Goal: Transaction & Acquisition: Download file/media

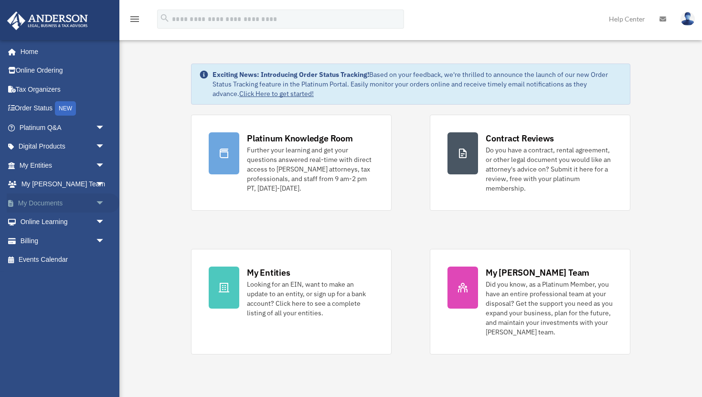
click at [55, 203] on link "My Documents arrow_drop_down" at bounding box center [63, 202] width 113 height 19
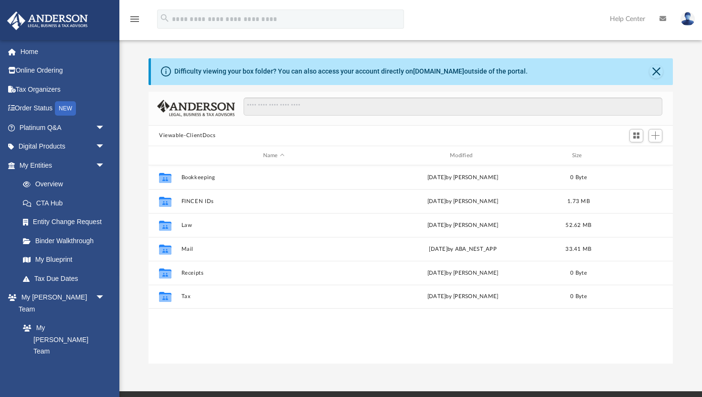
scroll to position [217, 524]
click at [45, 165] on link "My Entities arrow_drop_down" at bounding box center [63, 165] width 113 height 19
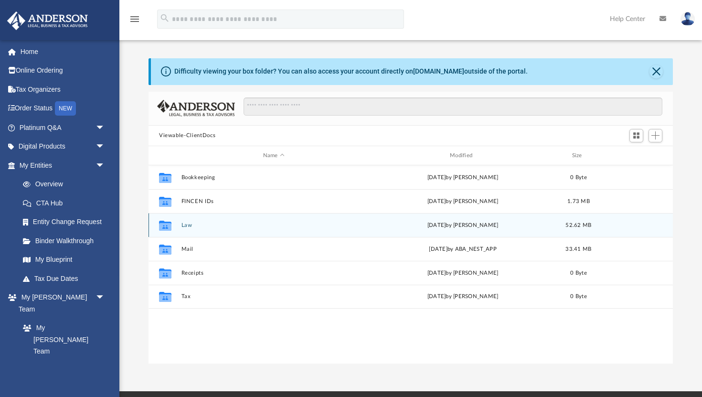
click at [190, 220] on div "Collaborated Folder Law [DATE] by [PERSON_NAME] 52.62 MB" at bounding box center [410, 225] width 524 height 24
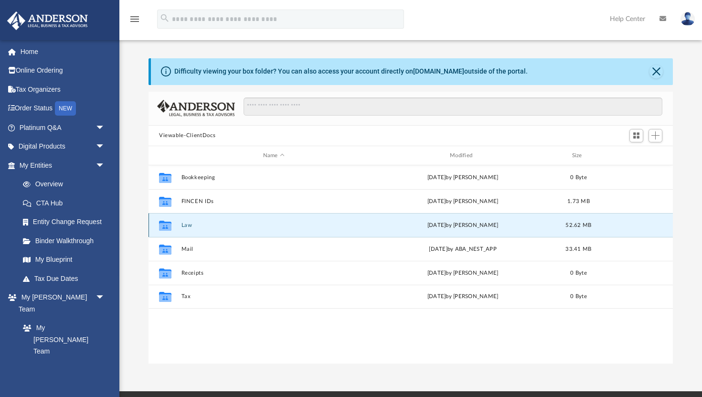
click at [188, 222] on button "Law" at bounding box center [273, 225] width 185 height 6
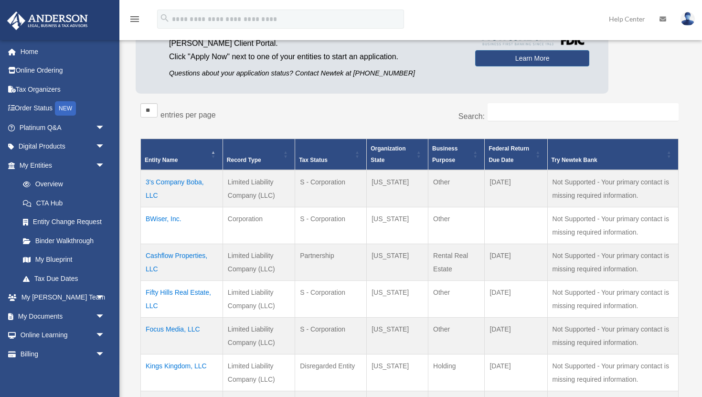
scroll to position [179, 0]
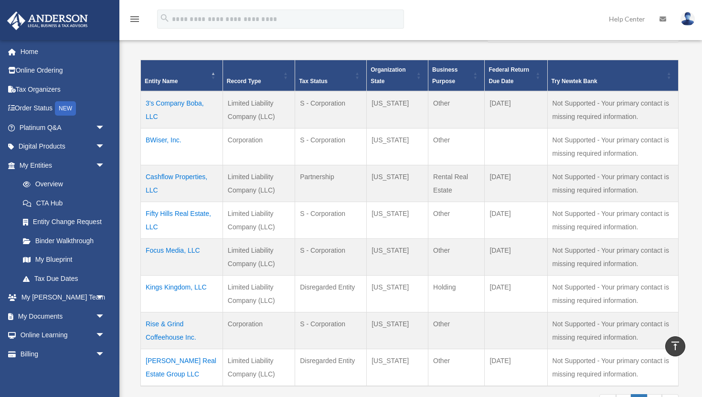
click at [180, 176] on td "Cashflow Properties, LLC" at bounding box center [182, 183] width 82 height 37
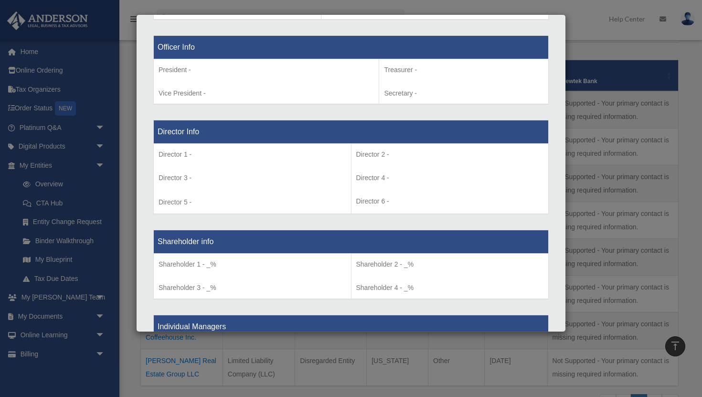
scroll to position [607, 0]
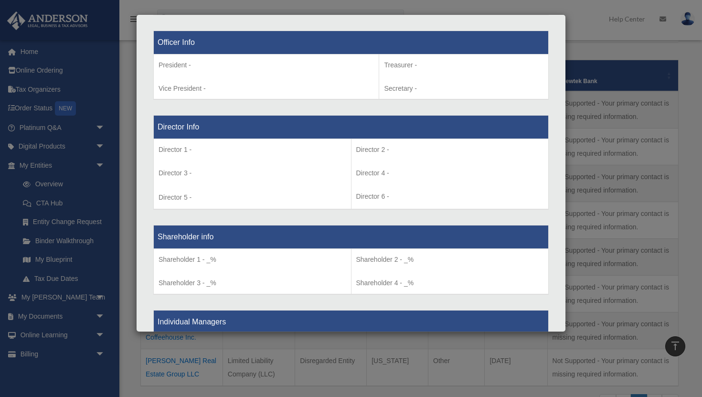
click at [116, 184] on div "Details × Articles Sent Organizational Date" at bounding box center [351, 198] width 702 height 397
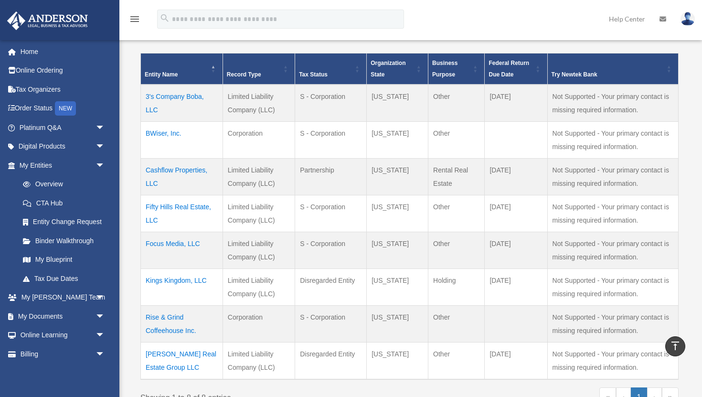
scroll to position [186, 0]
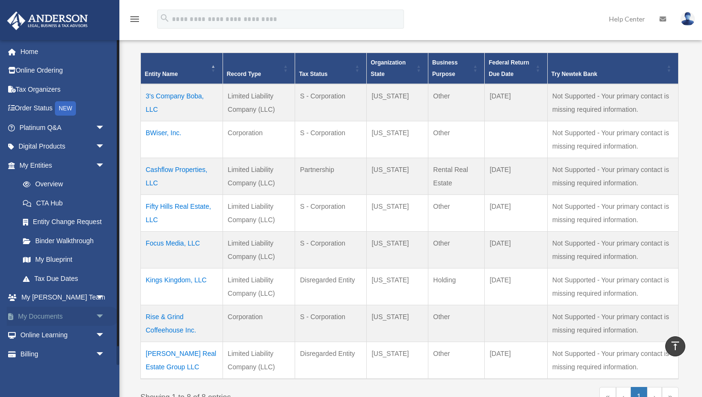
click at [50, 314] on link "My Documents arrow_drop_down" at bounding box center [63, 315] width 113 height 19
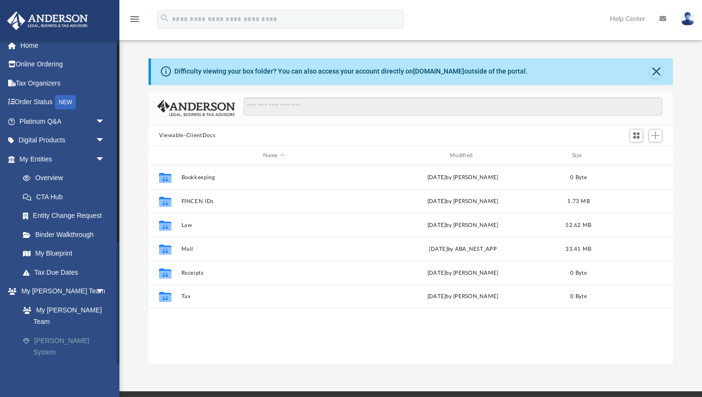
scroll to position [7, 0]
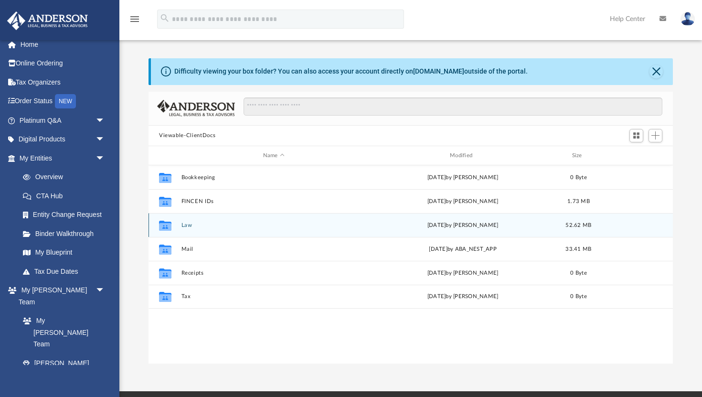
click at [187, 230] on div "Collaborated Folder Law [DATE] by [PERSON_NAME] 52.62 MB" at bounding box center [410, 225] width 524 height 24
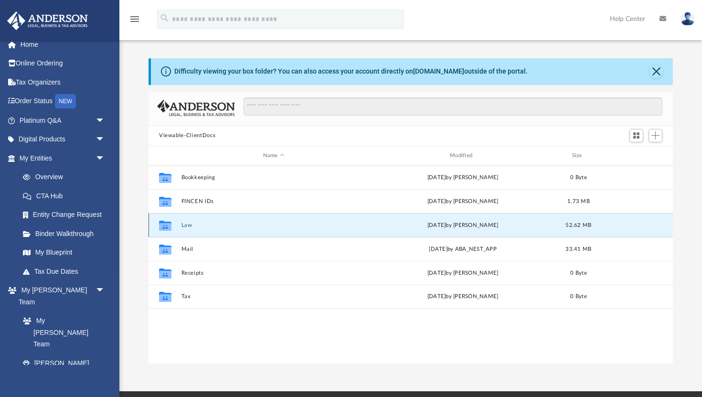
click at [187, 226] on button "Law" at bounding box center [273, 225] width 185 height 6
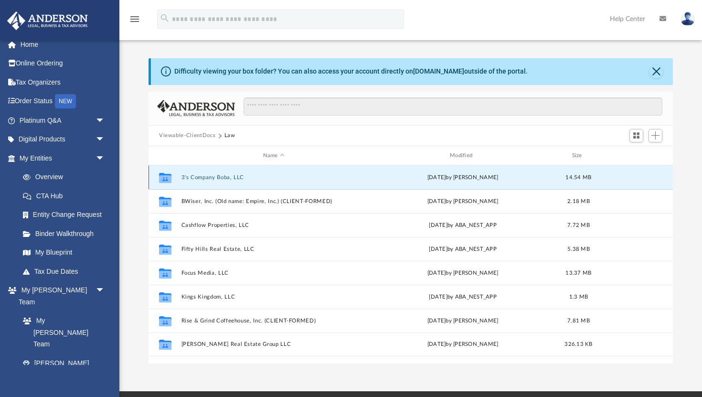
click at [204, 179] on button "3's Company Boba, LLC" at bounding box center [273, 177] width 185 height 6
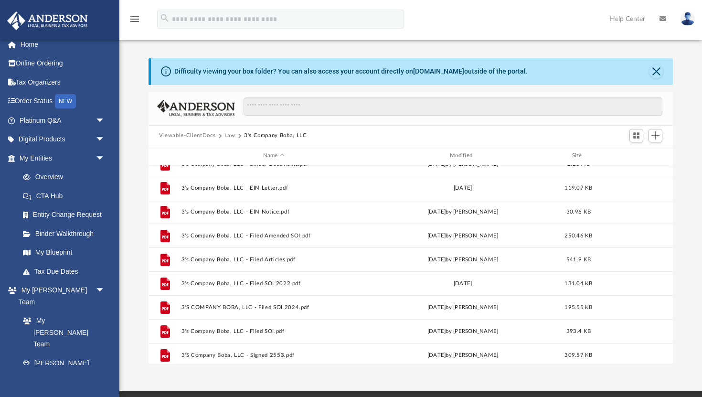
scroll to position [160, 0]
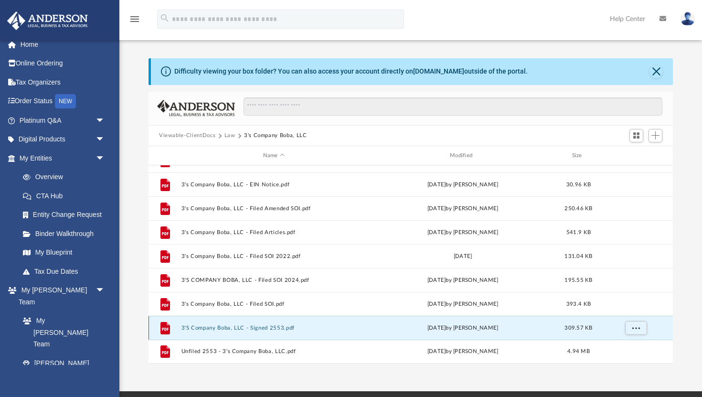
click at [277, 329] on button "3'S Company Boba, LLC - Signed 2553.pdf" at bounding box center [273, 328] width 185 height 6
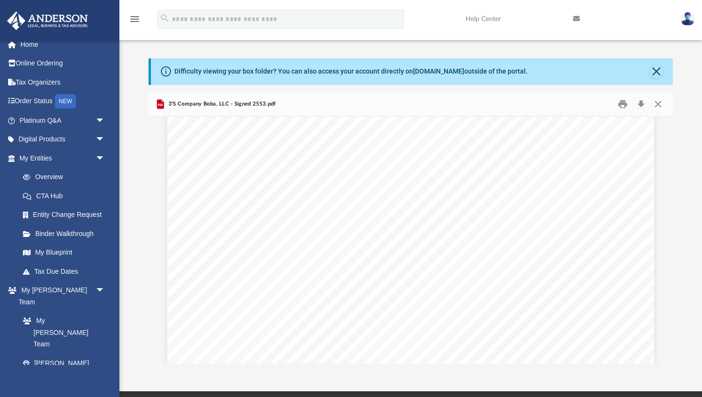
scroll to position [2331, 0]
click at [661, 74] on button "Close" at bounding box center [655, 71] width 13 height 13
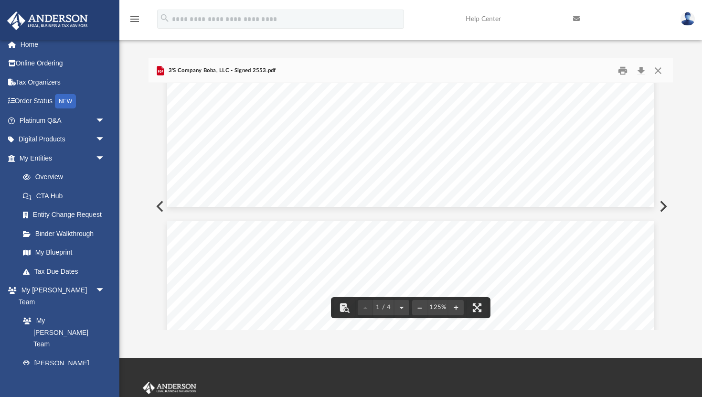
scroll to position [0, 0]
click at [645, 74] on button "Download" at bounding box center [640, 70] width 17 height 15
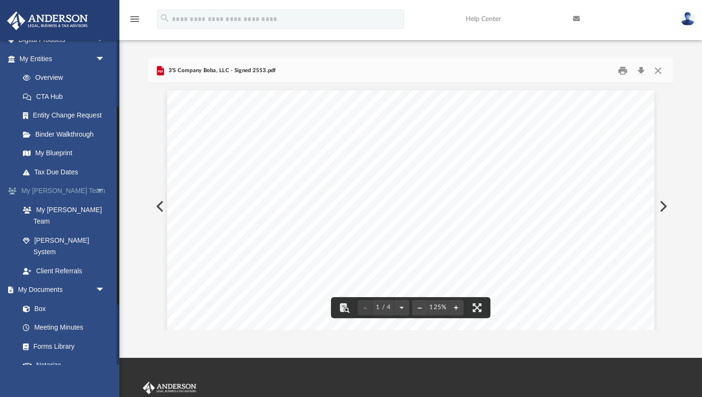
scroll to position [110, 0]
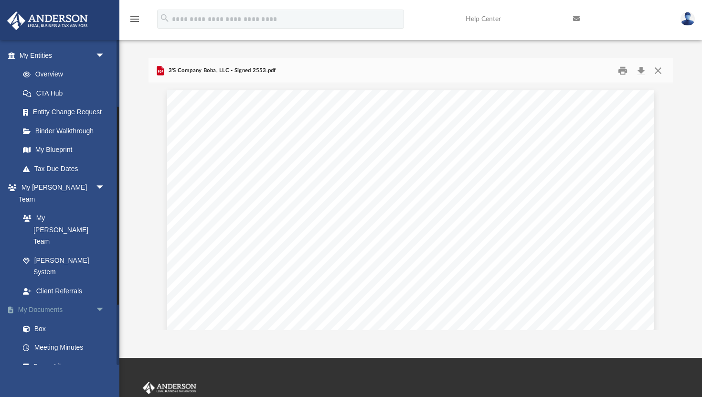
click at [103, 300] on span "arrow_drop_down" at bounding box center [104, 310] width 19 height 20
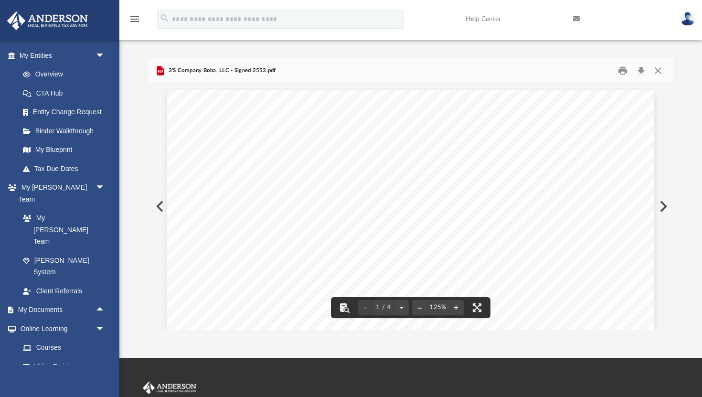
click at [659, 63] on button "Close" at bounding box center [657, 70] width 17 height 15
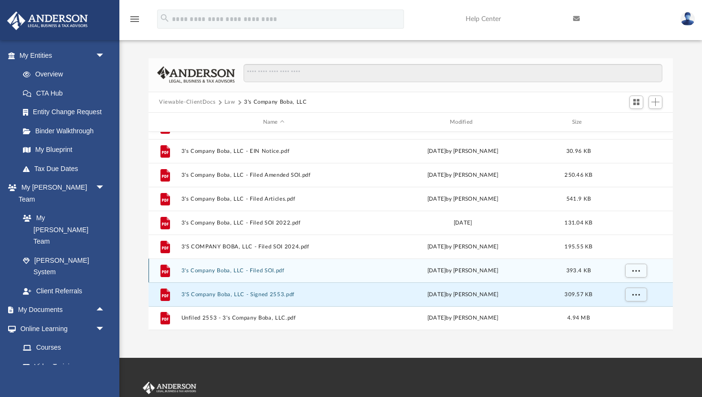
click at [252, 272] on button "3's Company Boba, LLC - Filed SOI.pdf" at bounding box center [273, 270] width 185 height 6
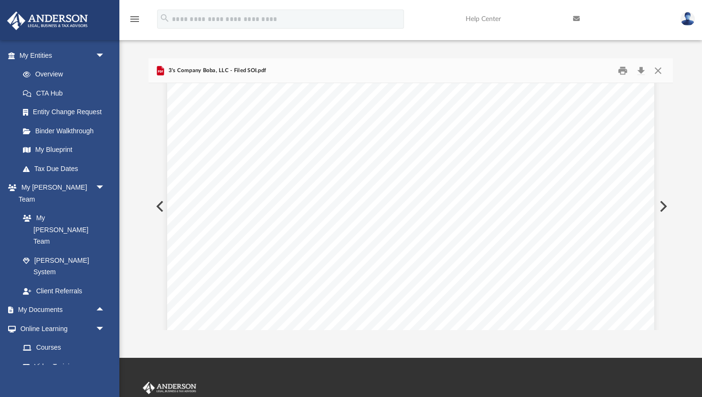
scroll to position [1042, 0]
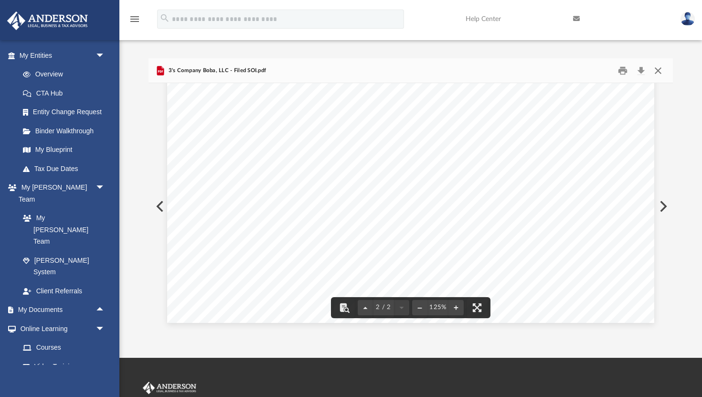
click at [658, 74] on button "Close" at bounding box center [657, 70] width 17 height 15
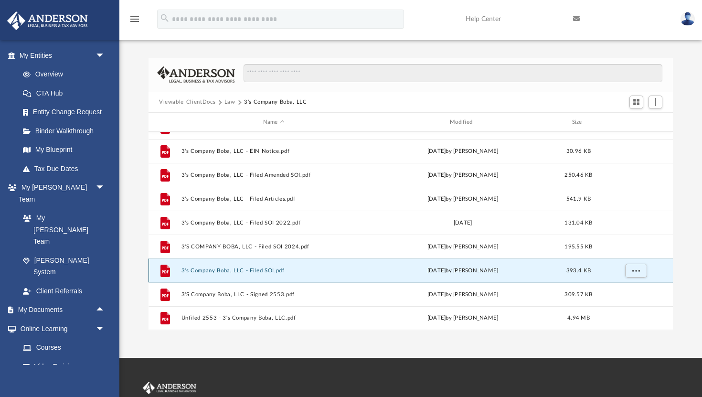
scroll to position [110, 0]
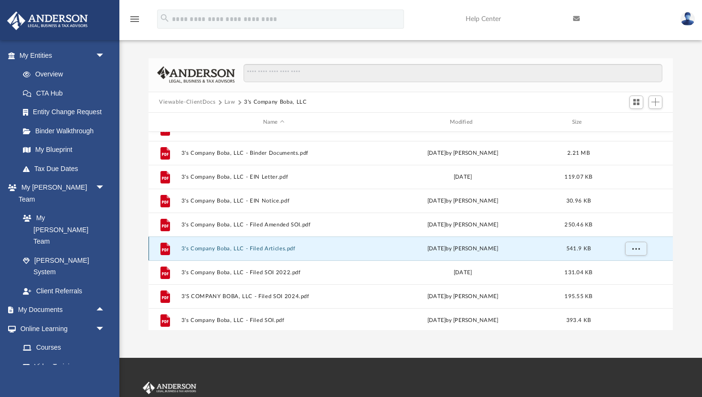
click at [266, 249] on button "3's Company Boba, LLC - Filed Articles.pdf" at bounding box center [273, 248] width 185 height 6
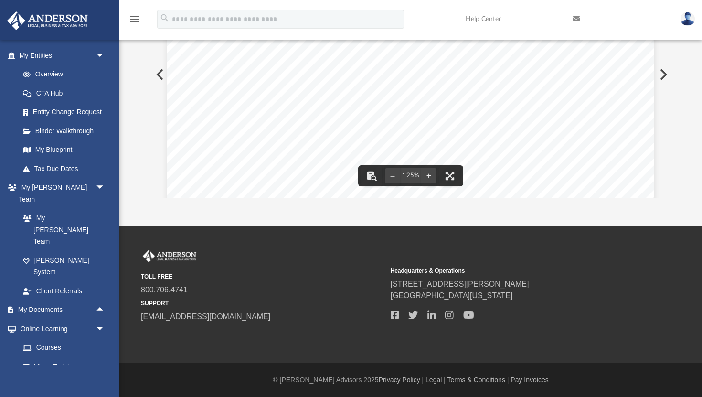
scroll to position [0, 0]
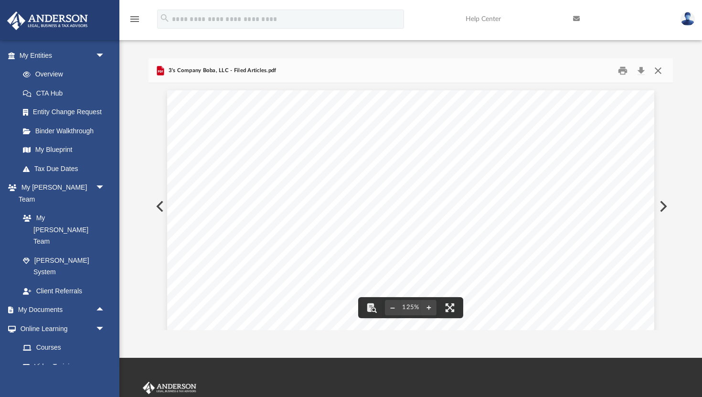
click at [664, 71] on button "Close" at bounding box center [657, 70] width 17 height 15
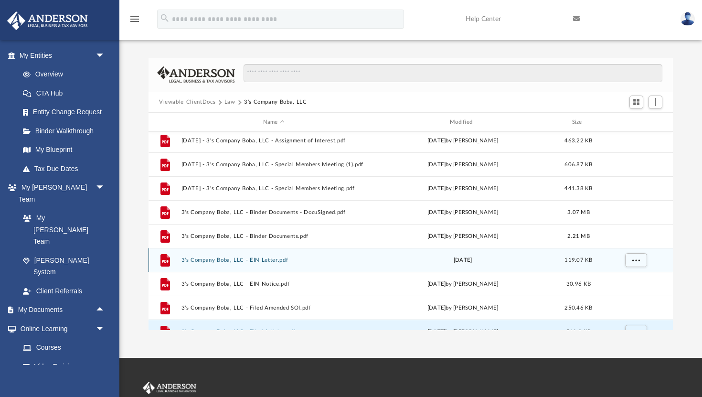
scroll to position [26, 0]
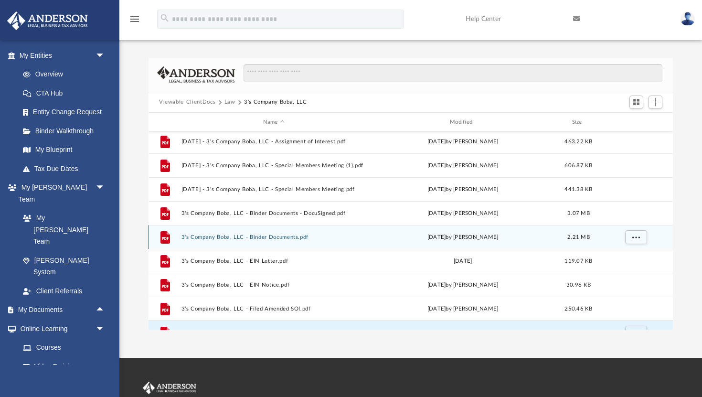
click at [264, 237] on button "3's Company Boba, LLC - Binder Documents.pdf" at bounding box center [273, 237] width 185 height 6
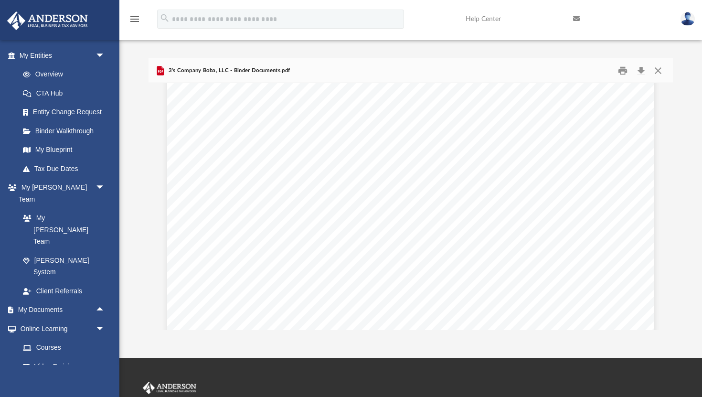
scroll to position [0, 0]
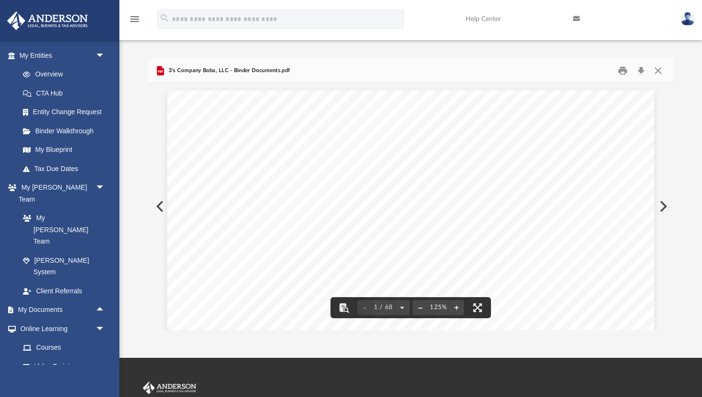
click at [659, 65] on button "Close" at bounding box center [657, 70] width 17 height 15
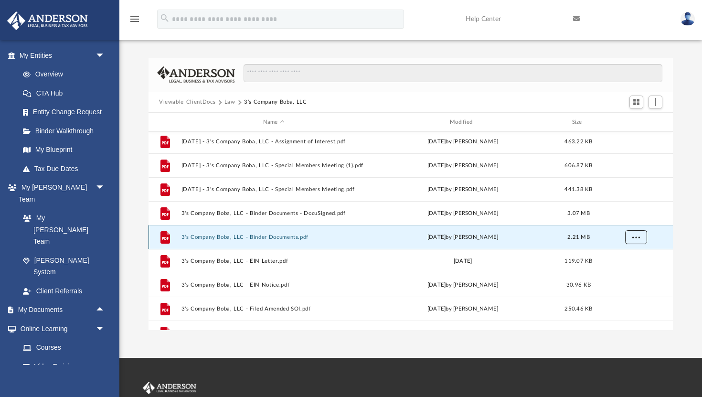
click at [632, 235] on span "More options" at bounding box center [636, 236] width 8 height 5
click at [626, 273] on li "Download" at bounding box center [627, 271] width 28 height 10
click at [641, 239] on button "More options" at bounding box center [636, 237] width 22 height 14
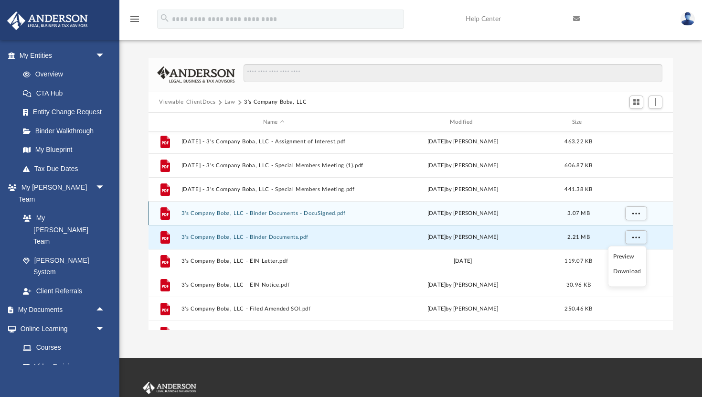
click at [592, 212] on div "3.07 MB" at bounding box center [578, 213] width 38 height 9
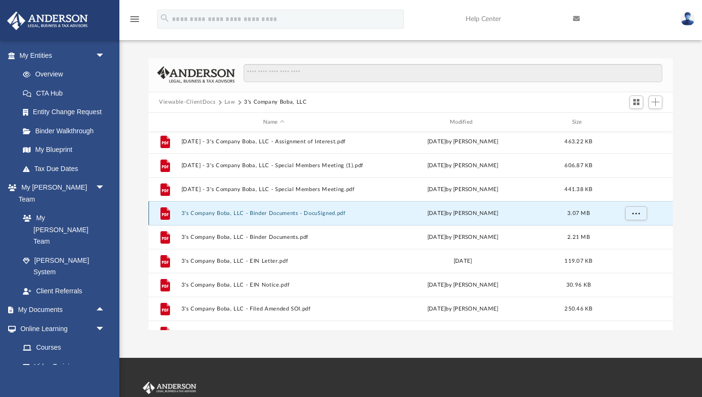
click at [327, 212] on button "3's Company Boba, LLC - Binder Documents - DocuSigned.pdf" at bounding box center [273, 213] width 185 height 6
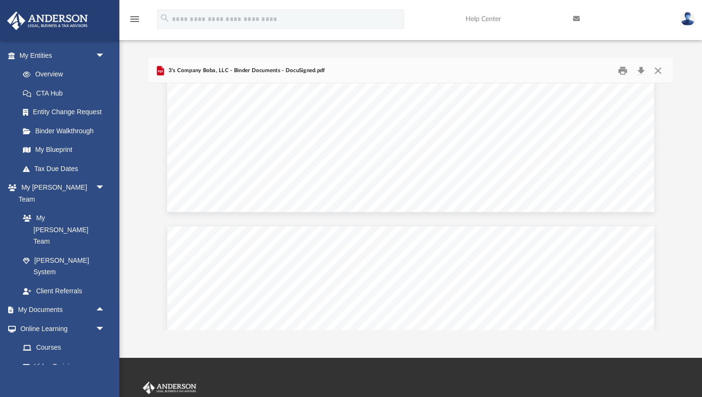
scroll to position [35307, 0]
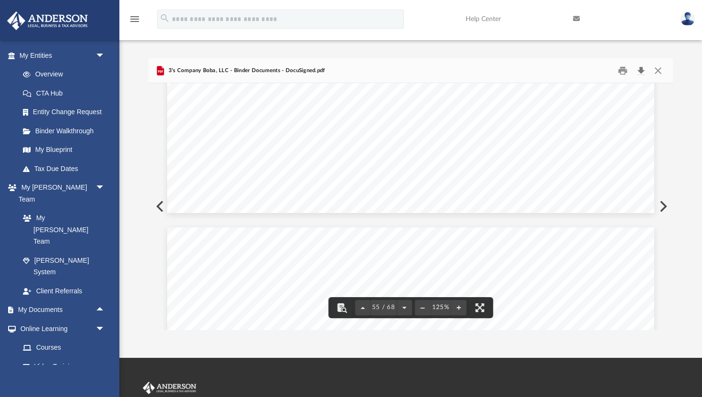
click at [643, 70] on button "Download" at bounding box center [640, 70] width 17 height 15
click at [659, 72] on button "Close" at bounding box center [657, 70] width 17 height 15
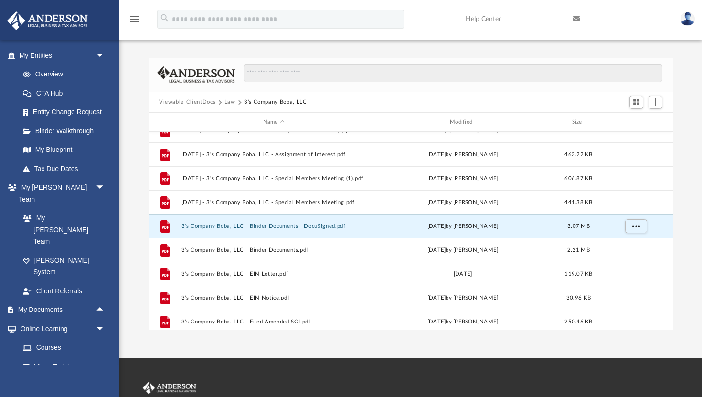
scroll to position [12, 0]
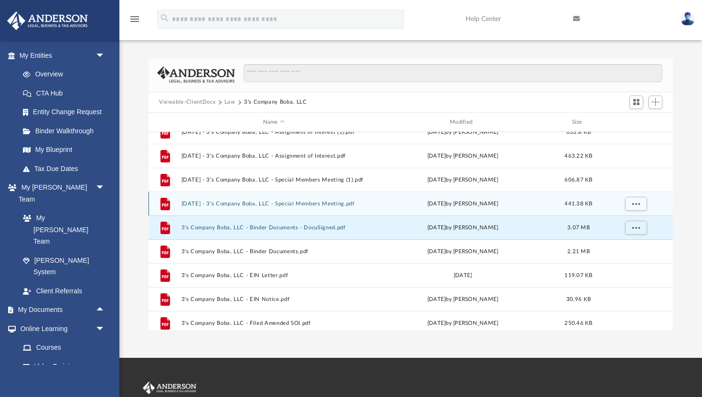
click at [308, 205] on button "[DATE] - 3's Company Boba, LLC - Special Members Meeting.pdf" at bounding box center [273, 203] width 185 height 6
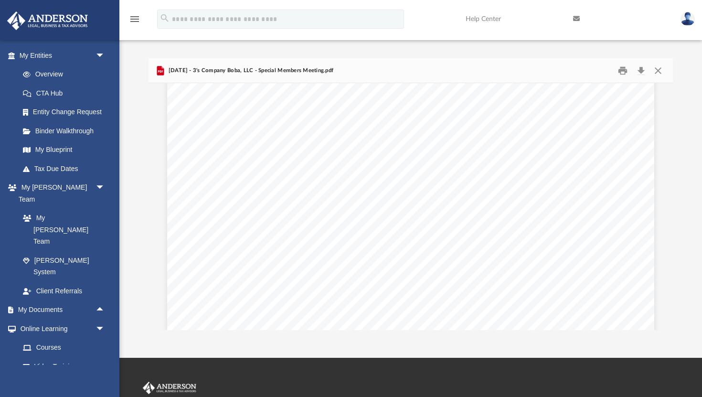
scroll to position [1686, 0]
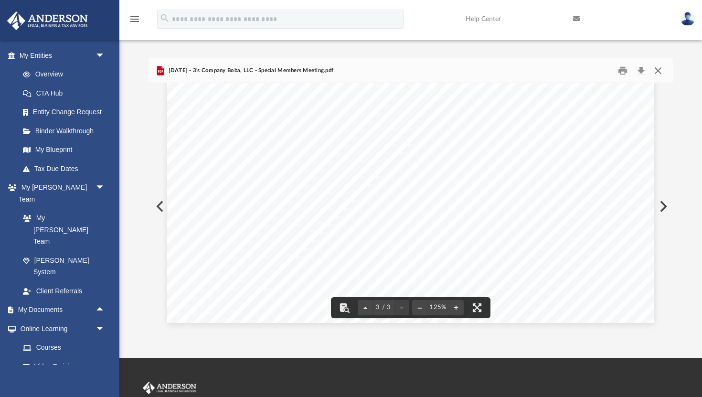
click at [663, 64] on button "Close" at bounding box center [657, 70] width 17 height 15
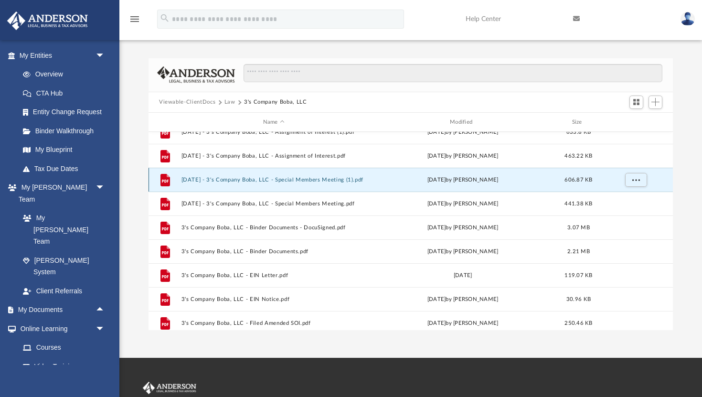
click at [316, 179] on button "[DATE] - 3's Company Boba, LLC - Special Members Meeting (1).pdf" at bounding box center [273, 180] width 185 height 6
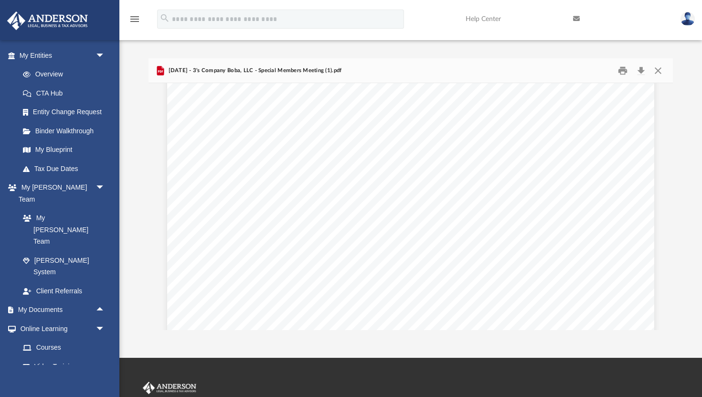
scroll to position [241, 0]
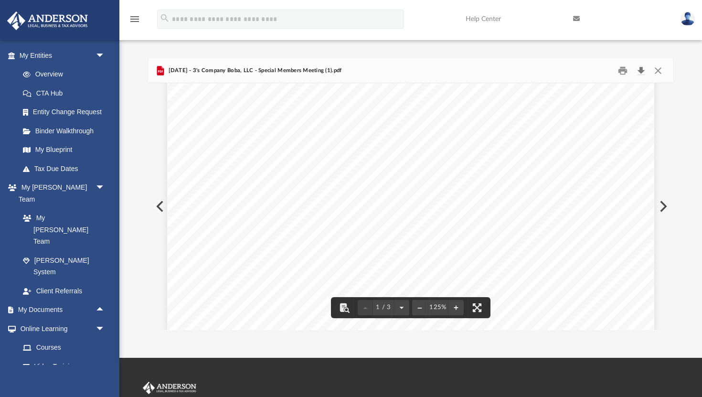
click at [640, 76] on button "Download" at bounding box center [640, 70] width 17 height 15
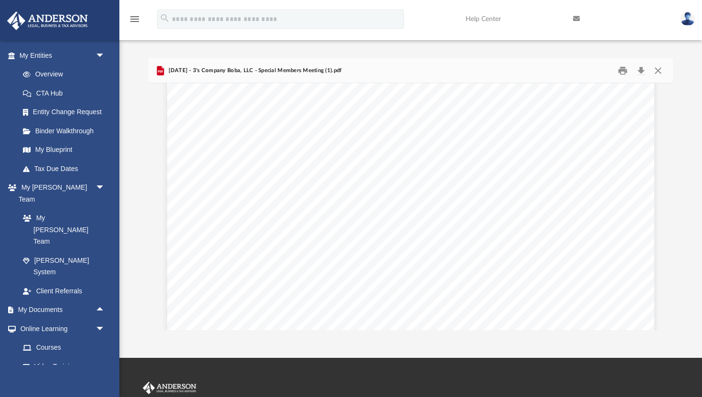
click at [677, 74] on div "Difficulty viewing your box folder? You can also access your account directly o…" at bounding box center [410, 194] width 582 height 272
click at [661, 74] on button "Close" at bounding box center [657, 70] width 17 height 15
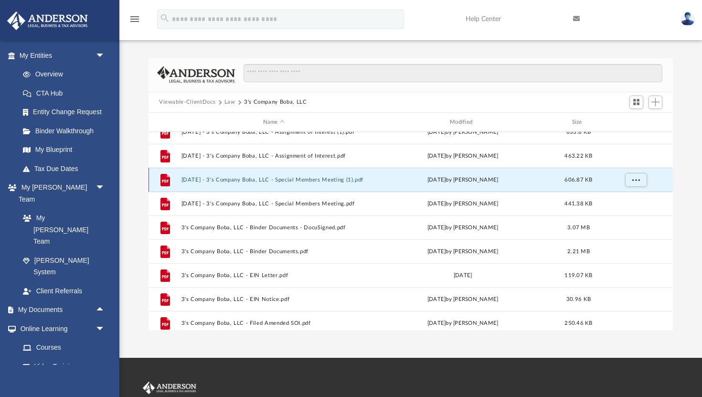
scroll to position [0, 0]
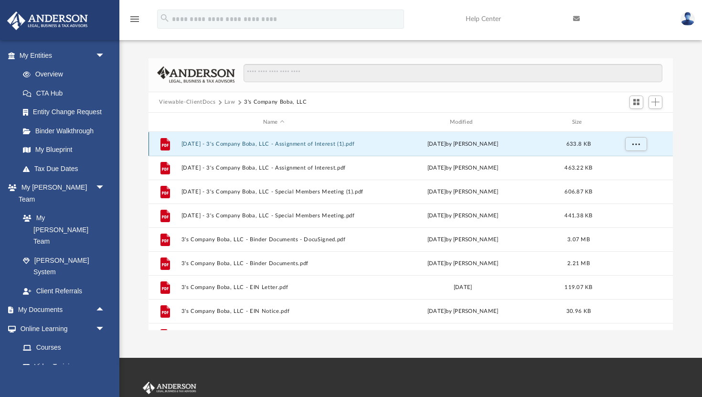
click at [325, 146] on button "[DATE] - 3's Company Boba, LLC - Assignment of Interest (1).pdf" at bounding box center [273, 144] width 185 height 6
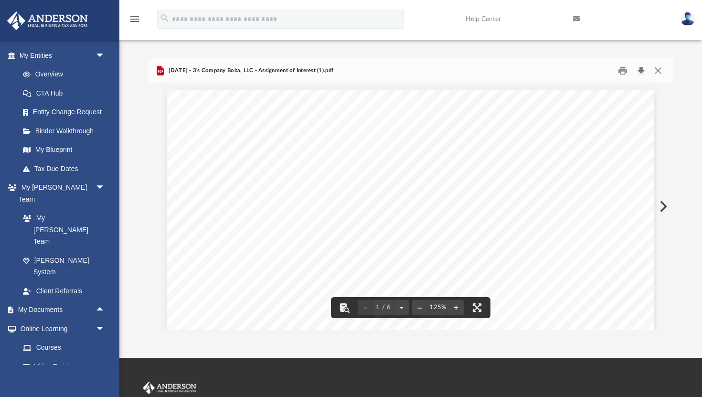
click at [638, 69] on button "Download" at bounding box center [640, 70] width 17 height 15
click at [700, 107] on div "Difficulty viewing your box folder? You can also access your account directly o…" at bounding box center [410, 194] width 582 height 272
click at [658, 75] on button "Close" at bounding box center [657, 70] width 17 height 15
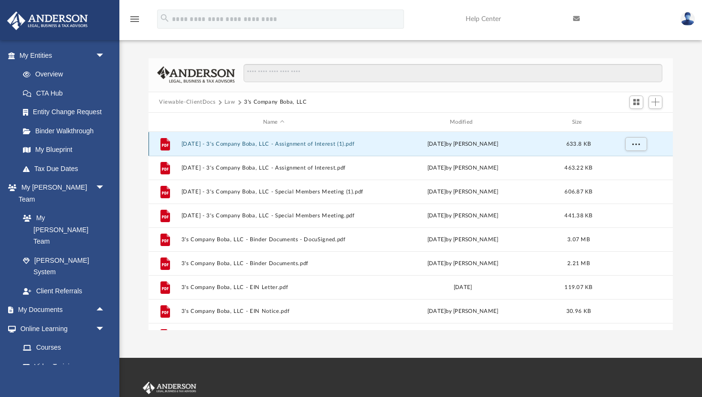
scroll to position [8, 0]
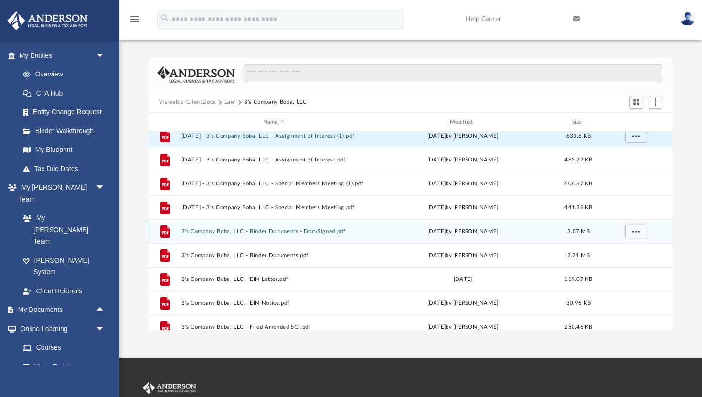
click at [296, 230] on button "3's Company Boba, LLC - Binder Documents - DocuSigned.pdf" at bounding box center [273, 231] width 185 height 6
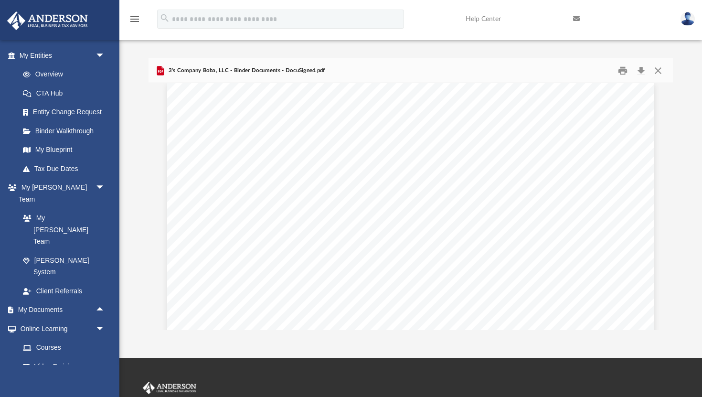
scroll to position [30008, 0]
